Goal: Task Accomplishment & Management: Use online tool/utility

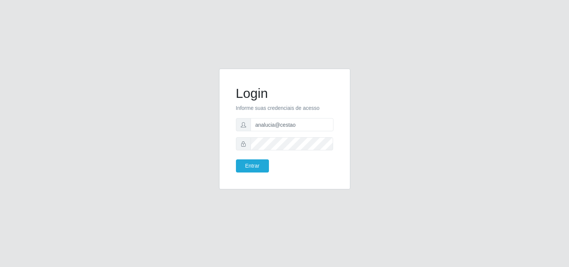
click at [257, 162] on button "Entrar" at bounding box center [252, 165] width 33 height 13
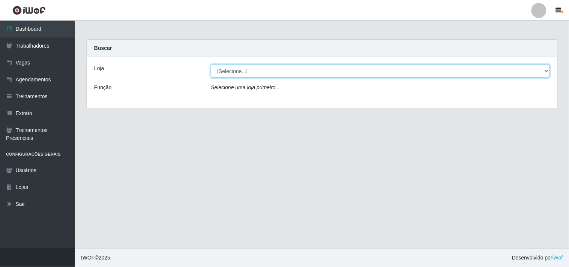
click at [549, 70] on select "[Selecione...] O Cestão - Geisel" at bounding box center [380, 71] width 339 height 13
select select "224"
click at [211, 65] on select "[Selecione...] O Cestão - Geisel" at bounding box center [380, 71] width 339 height 13
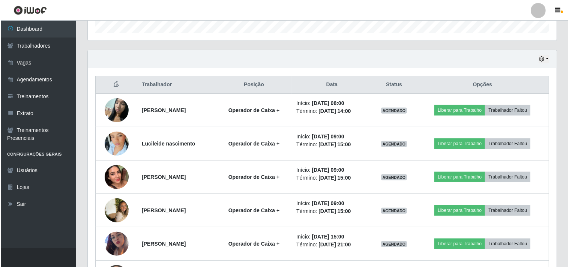
scroll to position [250, 0]
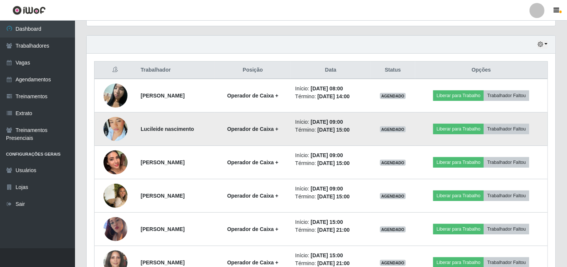
click at [113, 134] on img at bounding box center [116, 129] width 24 height 43
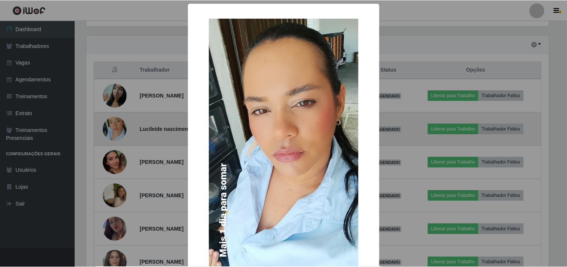
scroll to position [155, 464]
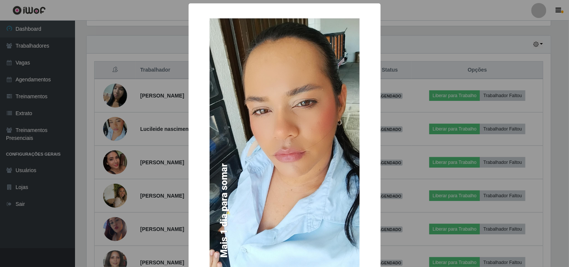
click at [249, 126] on img at bounding box center [285, 151] width 150 height 267
click at [108, 129] on div "× OK Cancel" at bounding box center [284, 133] width 569 height 267
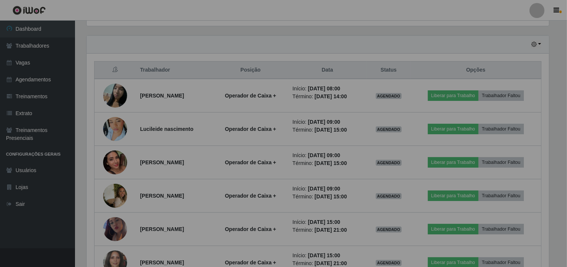
scroll to position [155, 469]
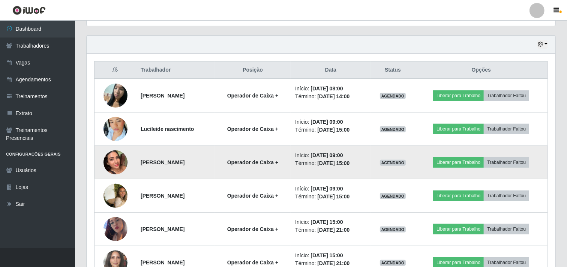
click at [114, 159] on img at bounding box center [116, 162] width 24 height 43
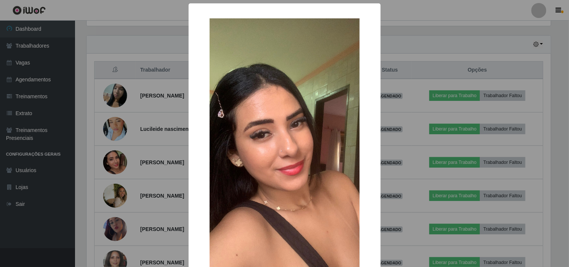
click at [114, 159] on div "× OK Cancel" at bounding box center [284, 133] width 569 height 267
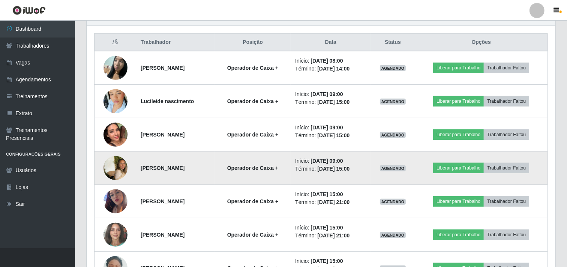
scroll to position [291, 0]
